Goal: Check status: Check status

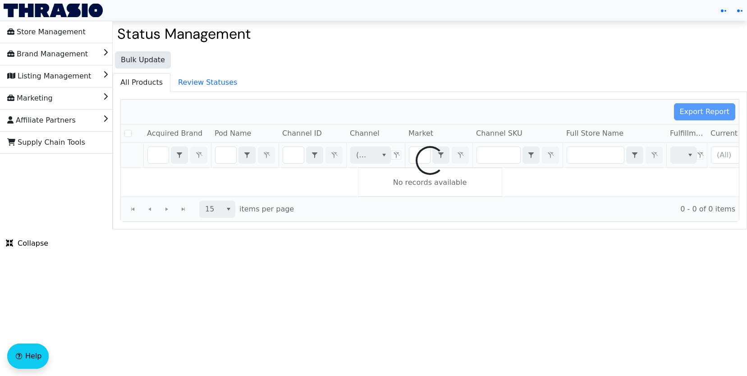
checkbox input "false"
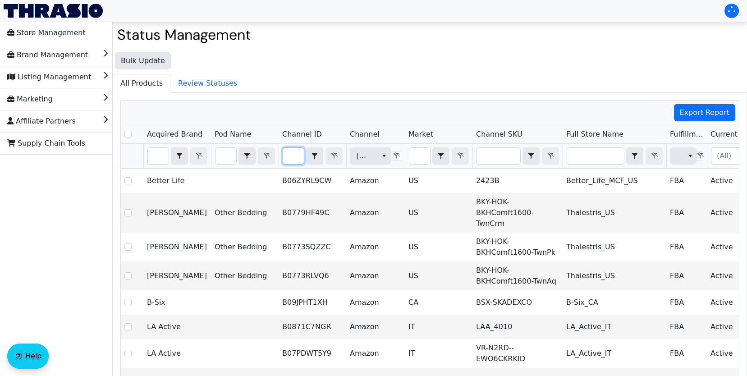
click at [294, 156] on input "Filter" at bounding box center [293, 156] width 21 height 16
type input "B0C8QBCVJP"
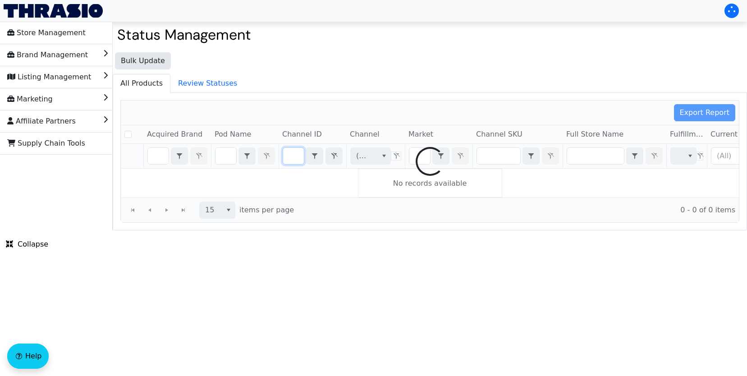
checkbox input "false"
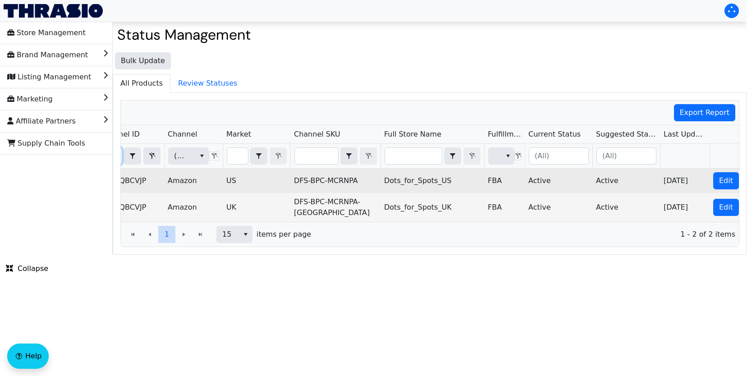
scroll to position [0, 198]
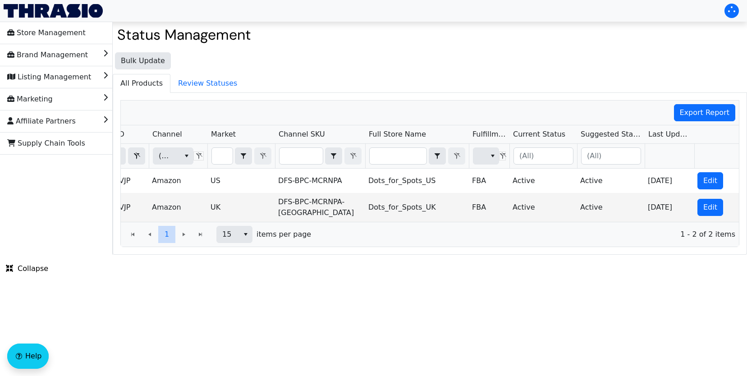
type input "B0C8QBCVJP"
